Goal: Book appointment/travel/reservation

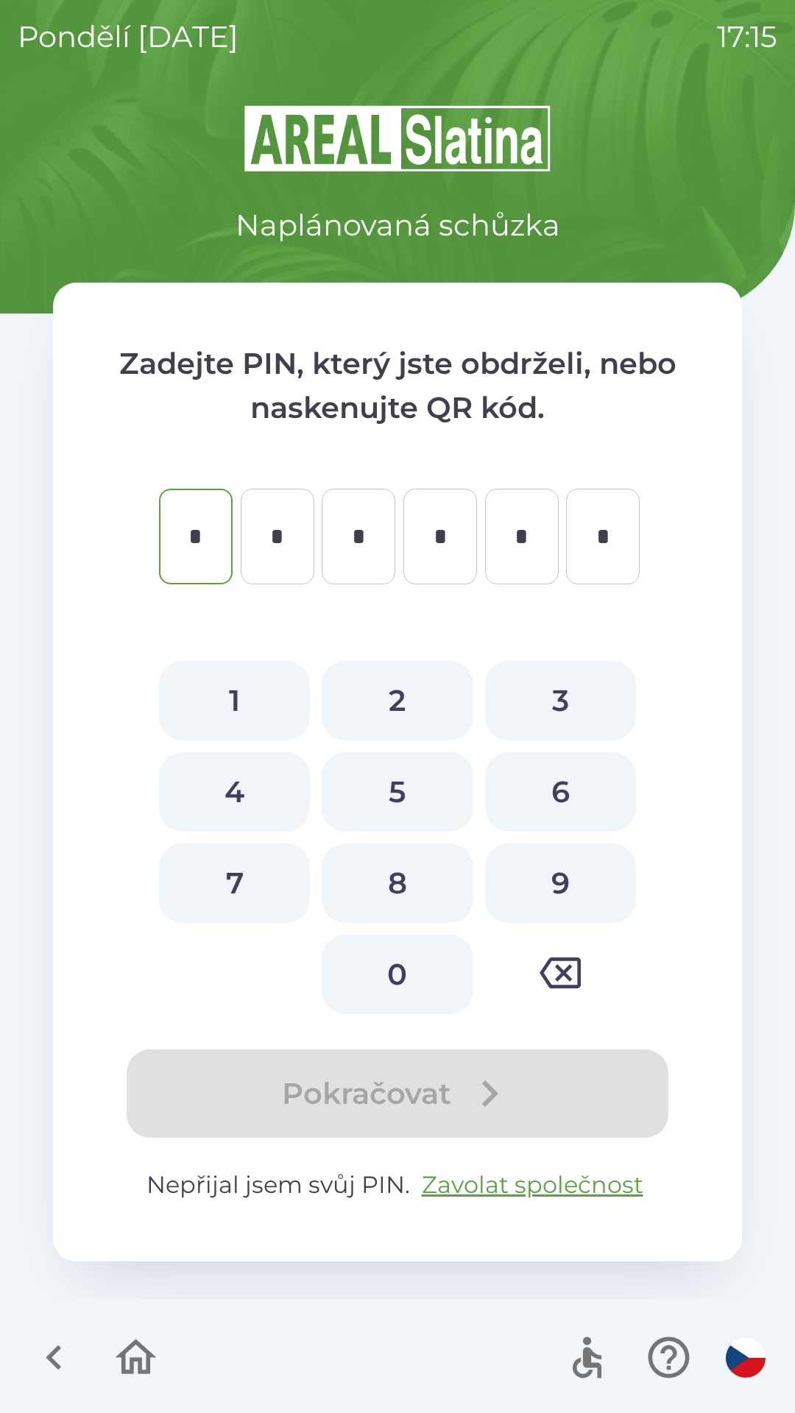
click at [52, 1353] on icon "button" at bounding box center [53, 1358] width 15 height 25
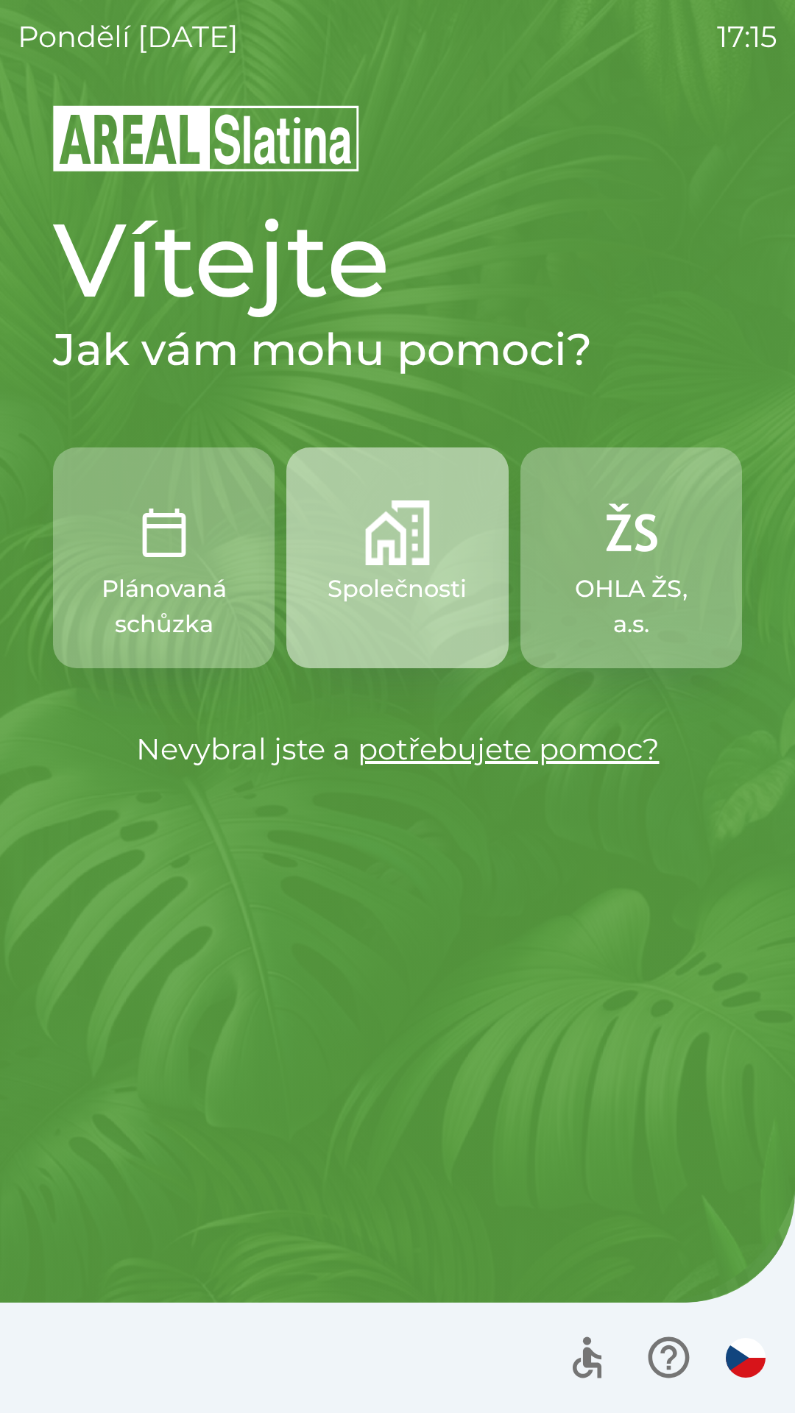
click at [397, 556] on img "button" at bounding box center [397, 533] width 65 height 65
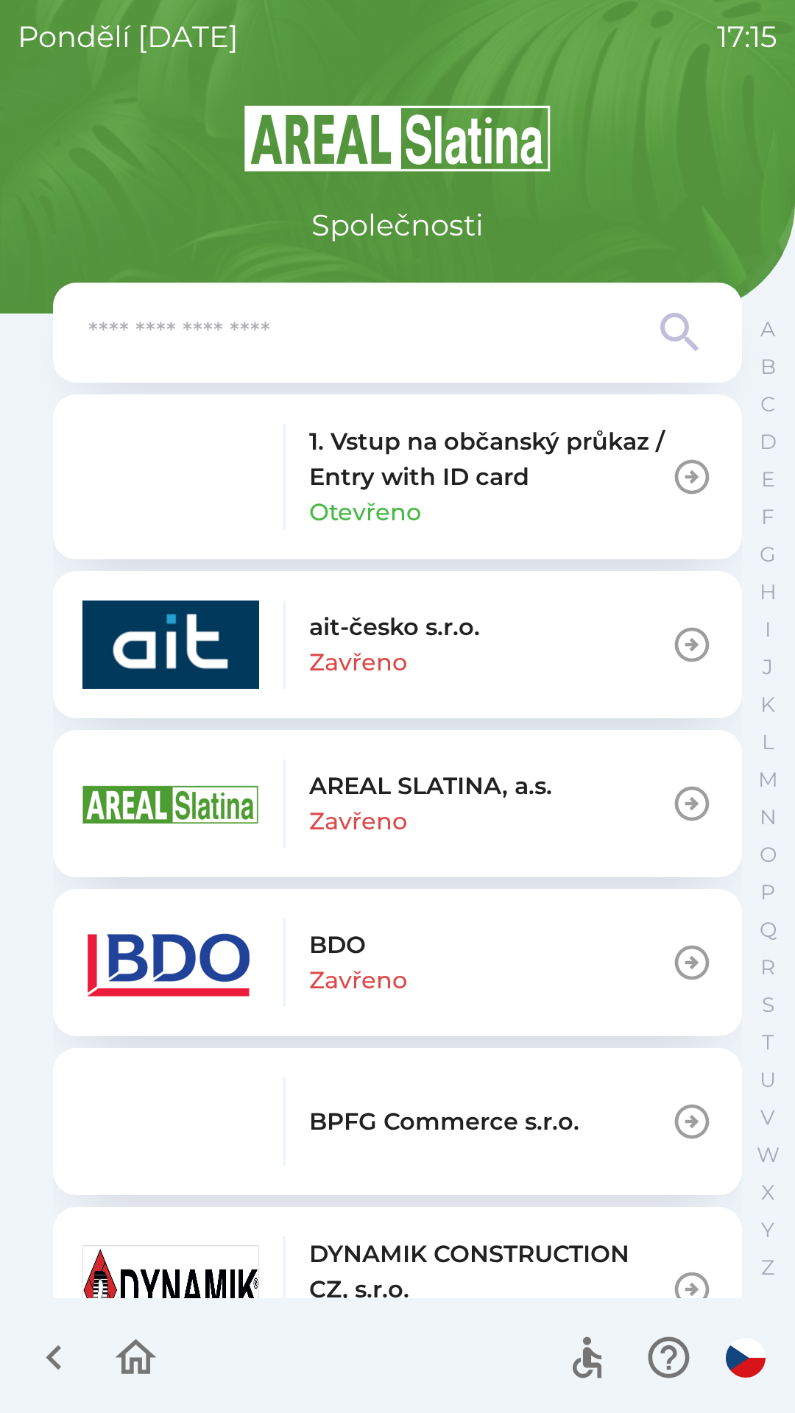
click at [195, 956] on img "button" at bounding box center [170, 963] width 177 height 88
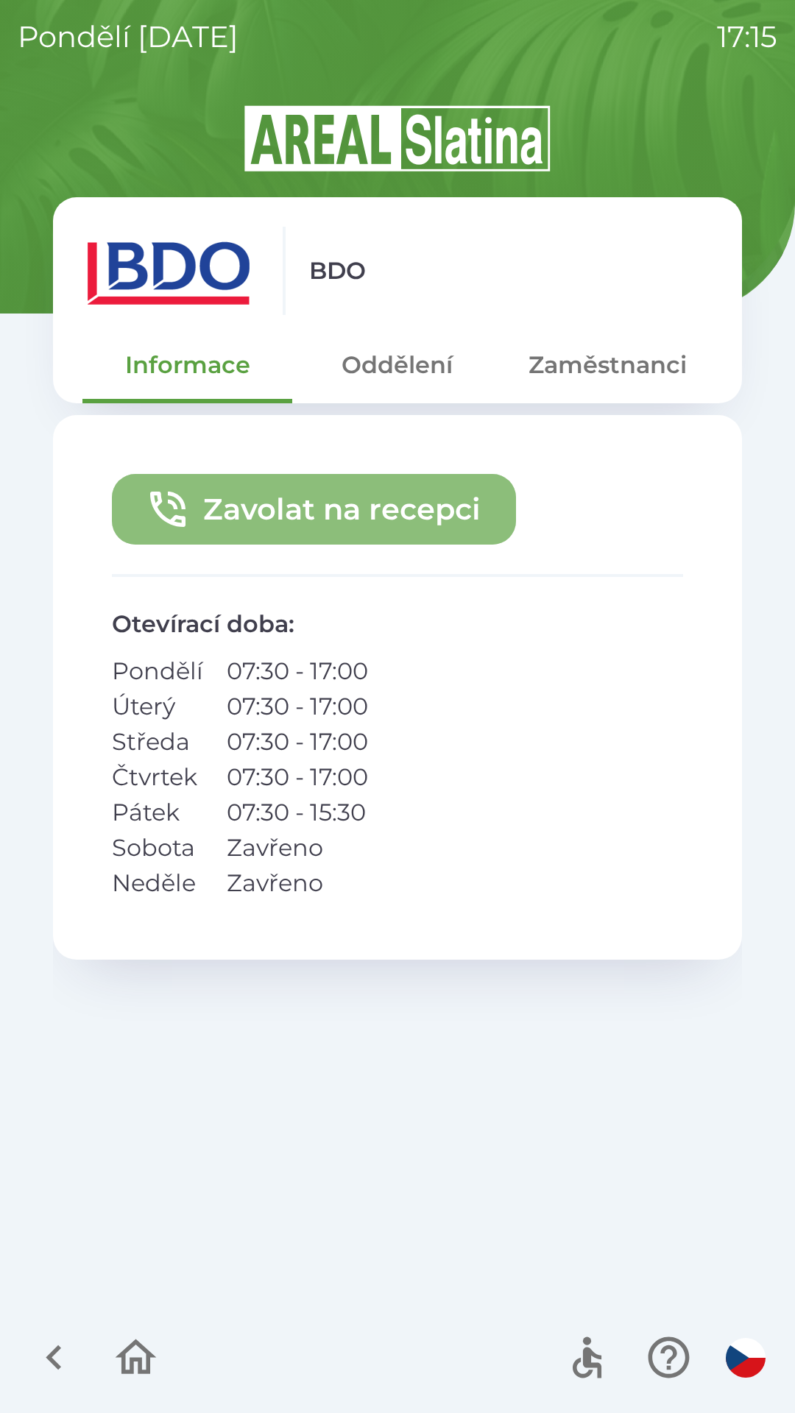
click at [414, 511] on button "Zavolat na recepci" at bounding box center [314, 509] width 404 height 71
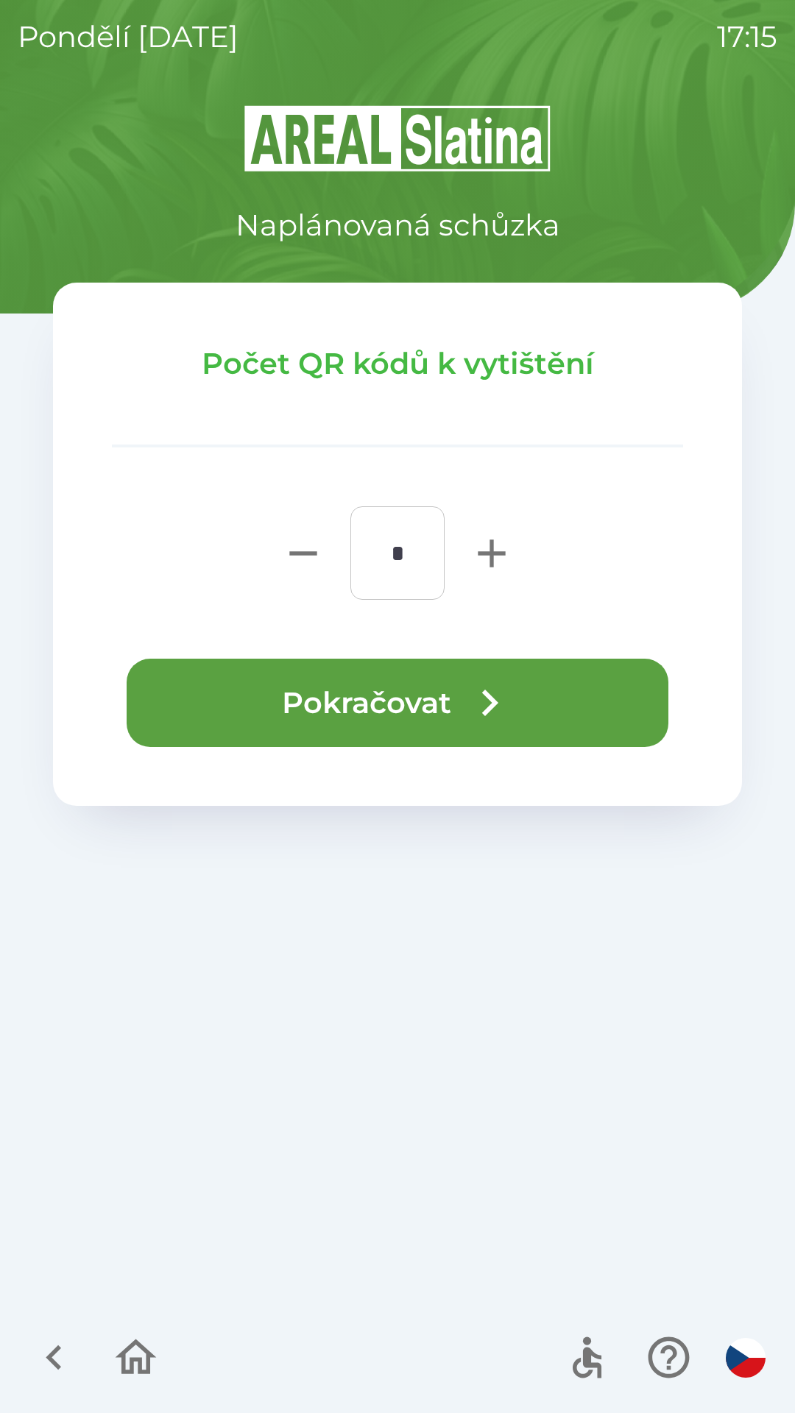
click at [520, 547] on button "button" at bounding box center [491, 552] width 59 height 93
type input "*"
click at [440, 703] on button "Pokračovat" at bounding box center [398, 703] width 542 height 88
